Goal: Check status: Check status

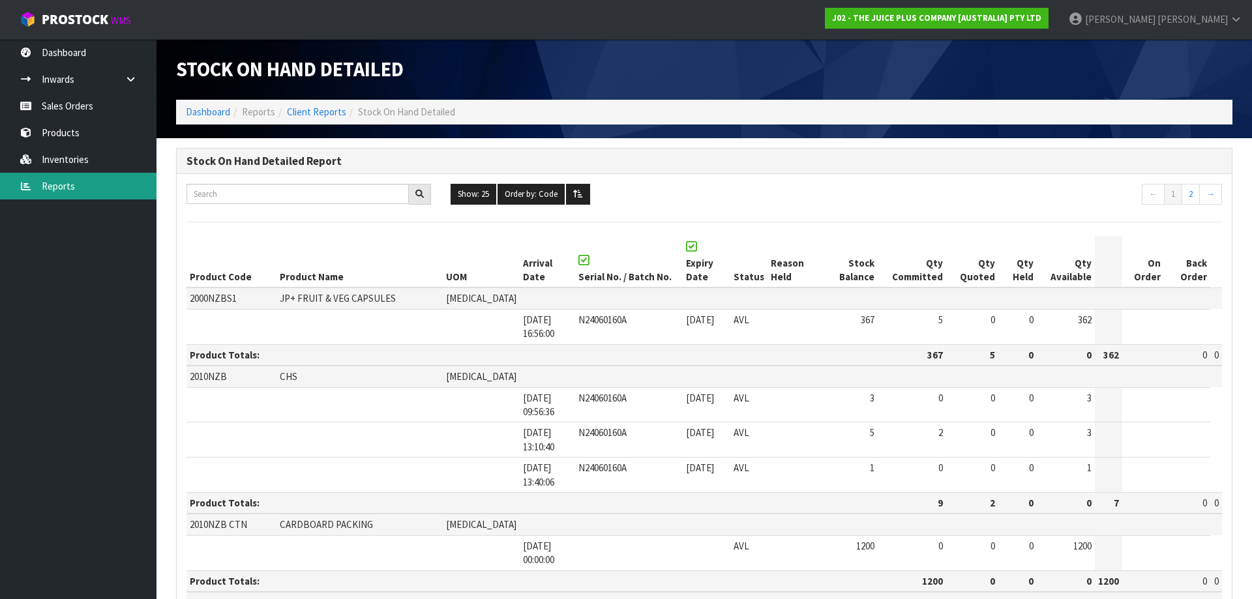
scroll to position [2458, 0]
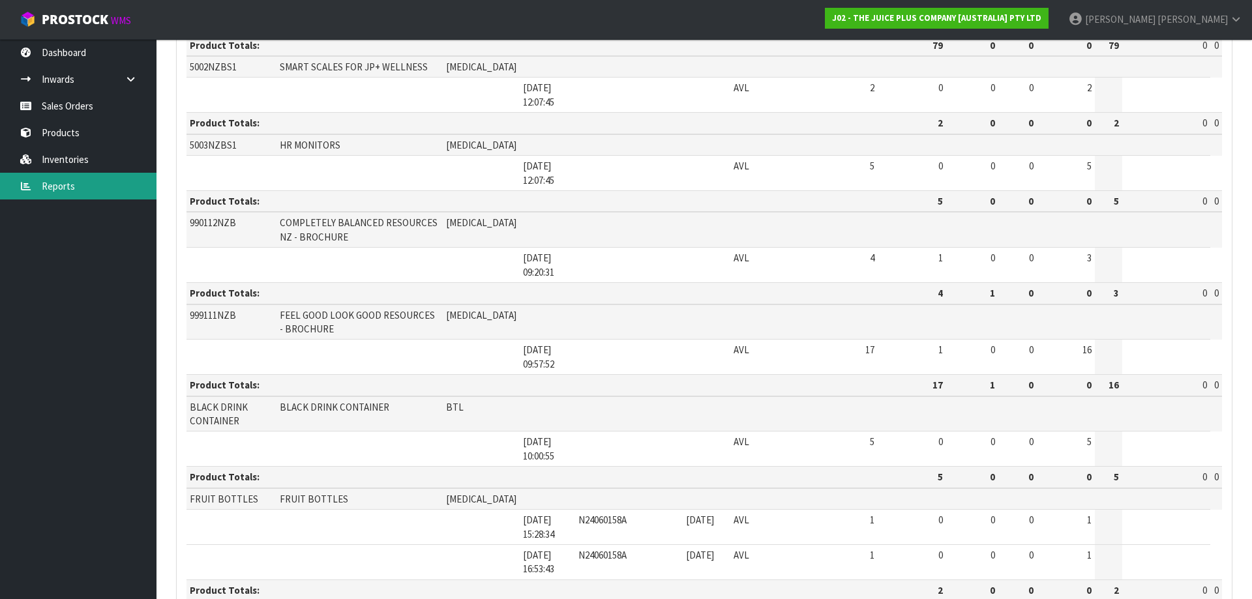
click at [61, 182] on link "Reports" at bounding box center [78, 186] width 157 height 27
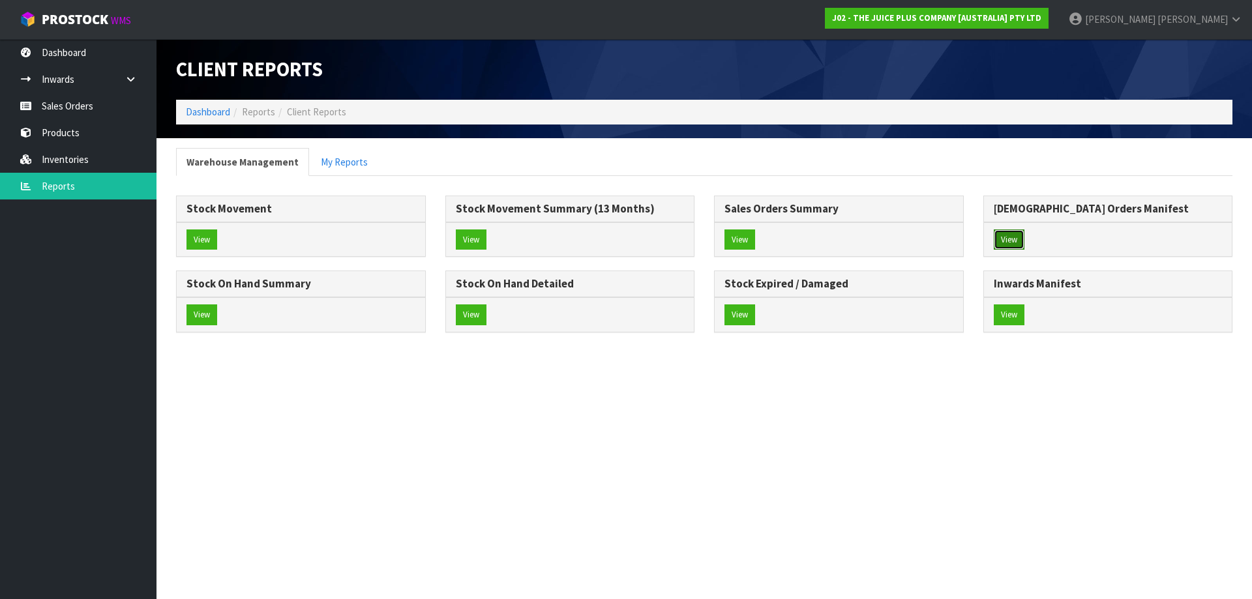
click at [1012, 239] on button "View" at bounding box center [1009, 240] width 31 height 21
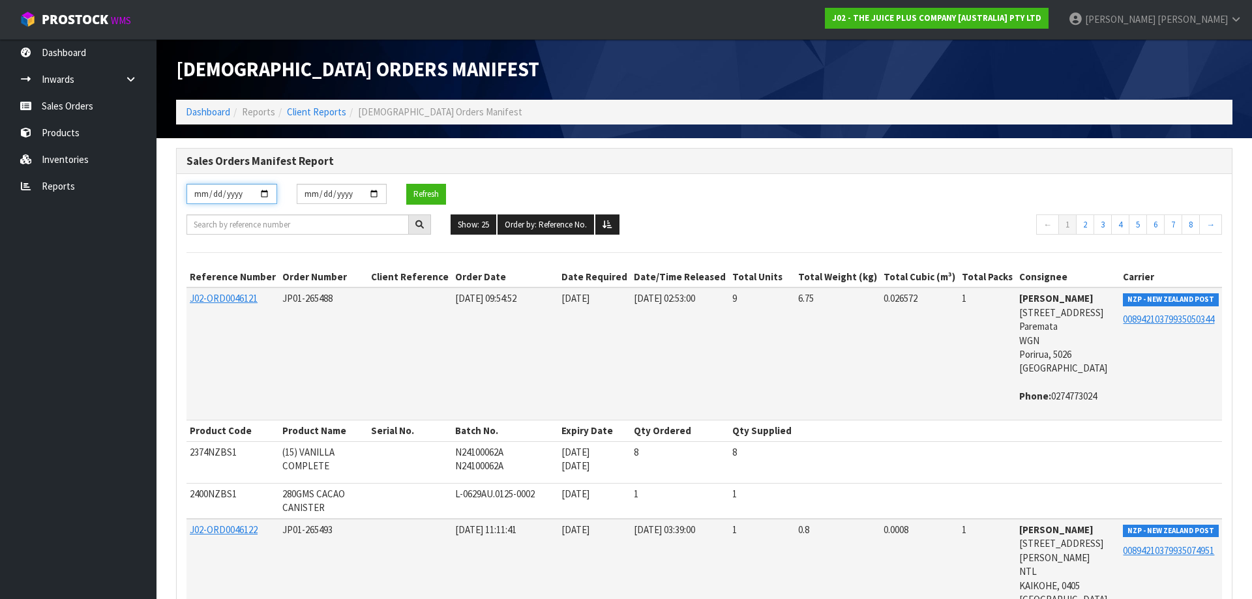
click at [263, 189] on input "[DATE]" at bounding box center [232, 194] width 91 height 20
click at [264, 194] on input "[DATE]" at bounding box center [232, 194] width 91 height 20
type input "[DATE]"
click at [374, 196] on input "[DATE]" at bounding box center [342, 194] width 91 height 20
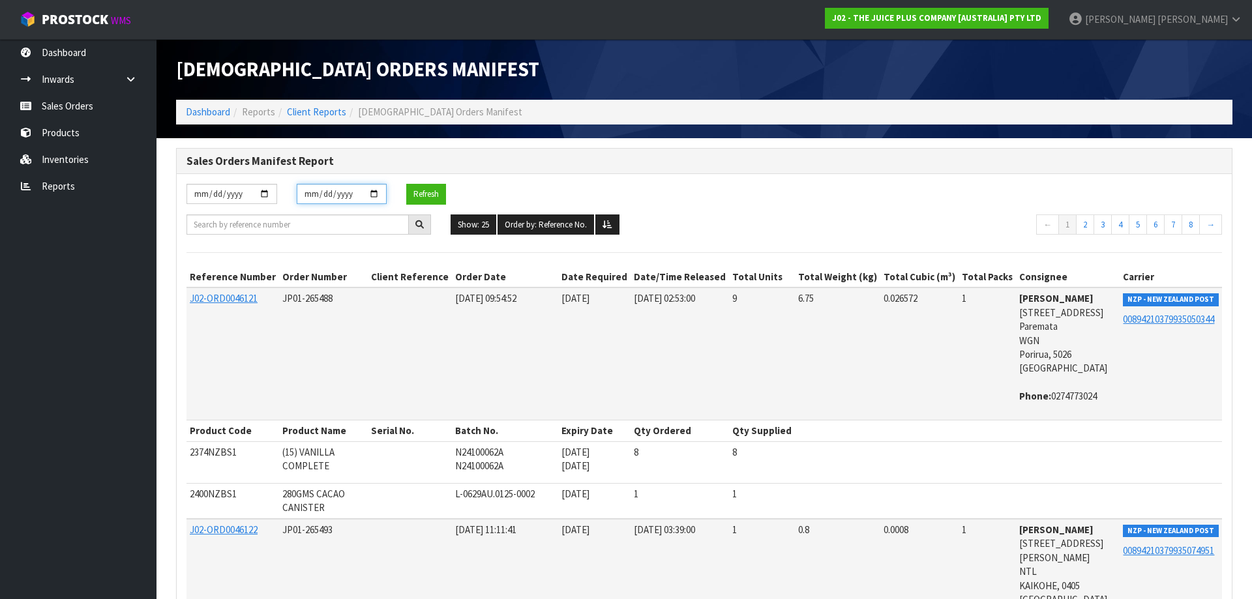
type input "[DATE]"
click at [425, 191] on button "Refresh" at bounding box center [426, 194] width 40 height 21
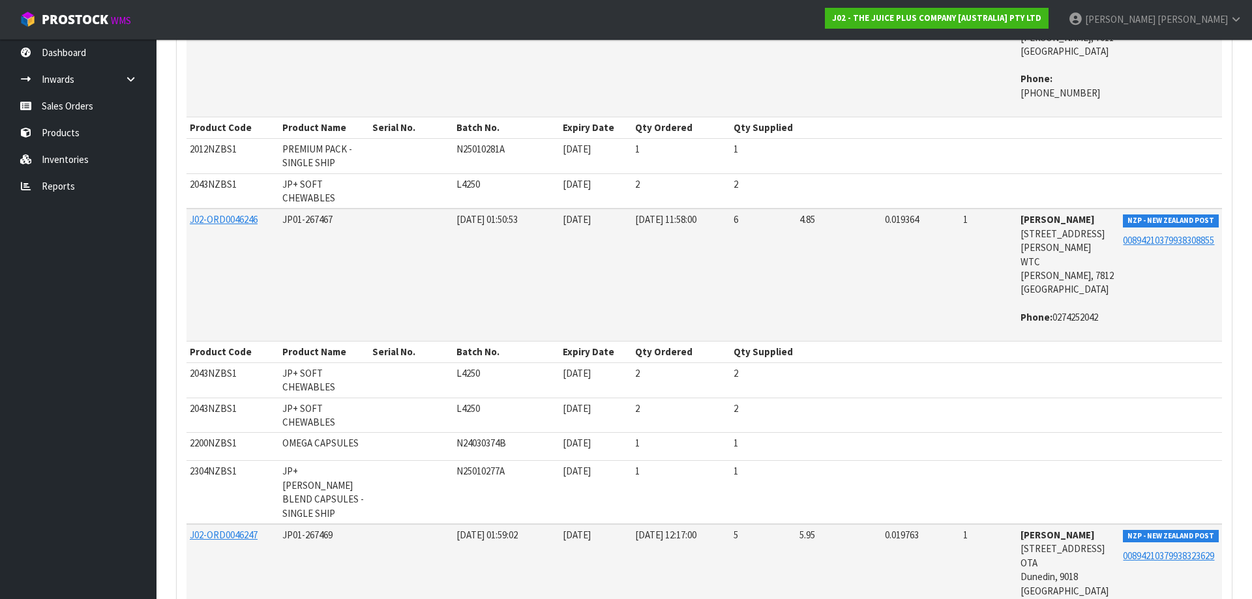
scroll to position [5026, 0]
